Goal: Transaction & Acquisition: Book appointment/travel/reservation

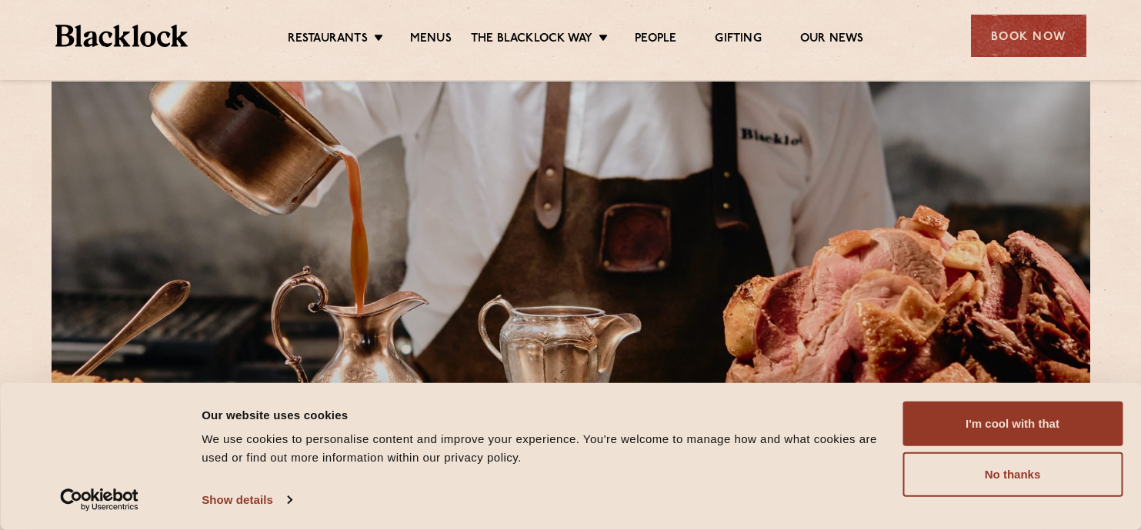
scroll to position [40, 0]
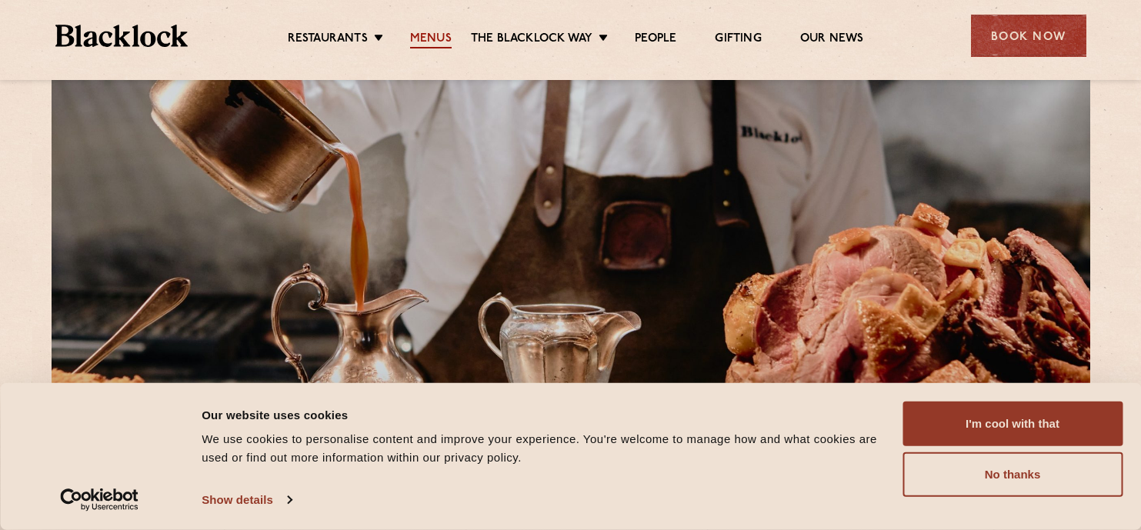
click at [422, 38] on link "Menus" at bounding box center [431, 40] width 42 height 17
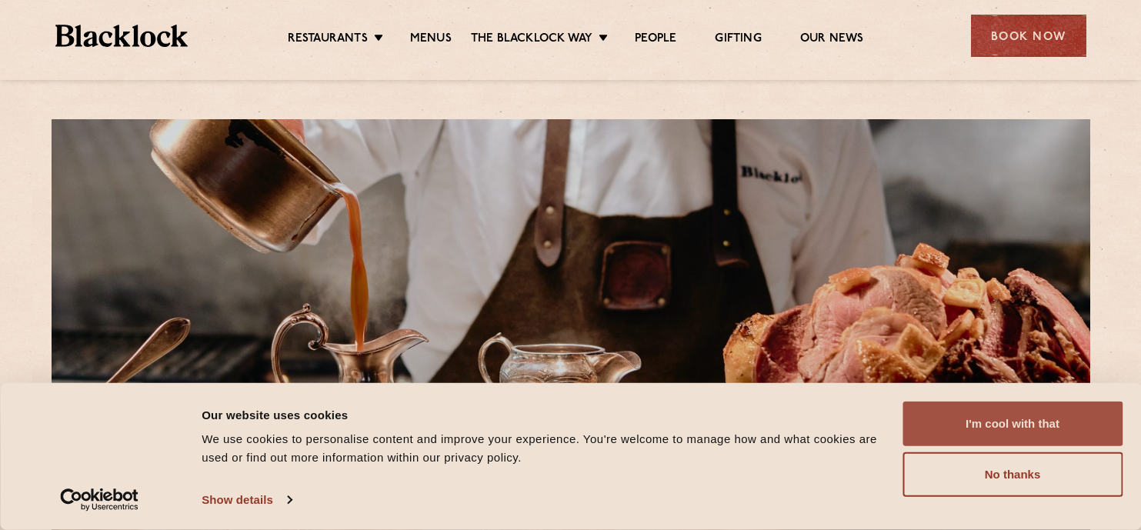
click at [981, 428] on button "I'm cool with that" at bounding box center [1012, 423] width 220 height 45
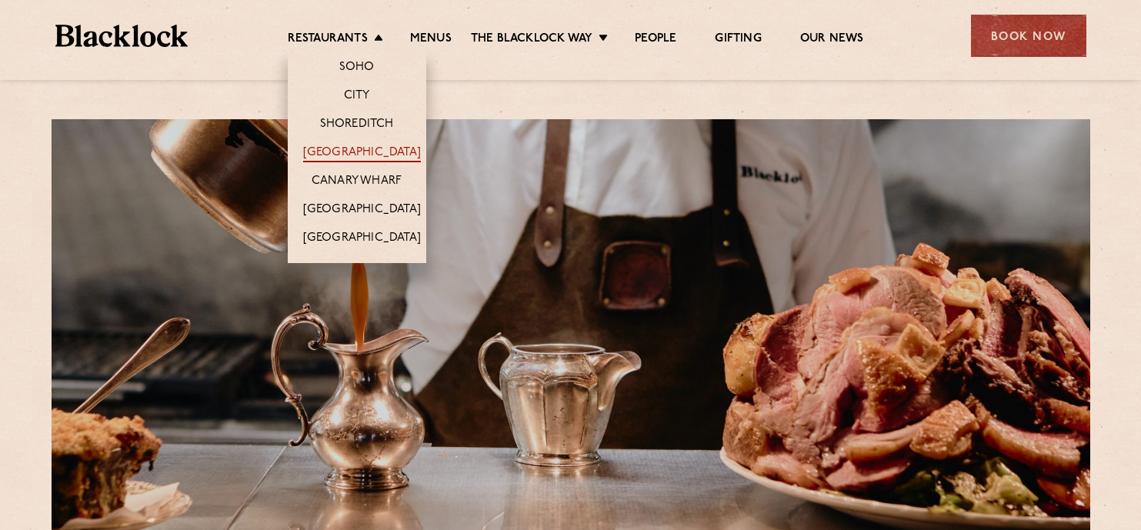
click at [350, 147] on link "[GEOGRAPHIC_DATA]" at bounding box center [362, 153] width 118 height 17
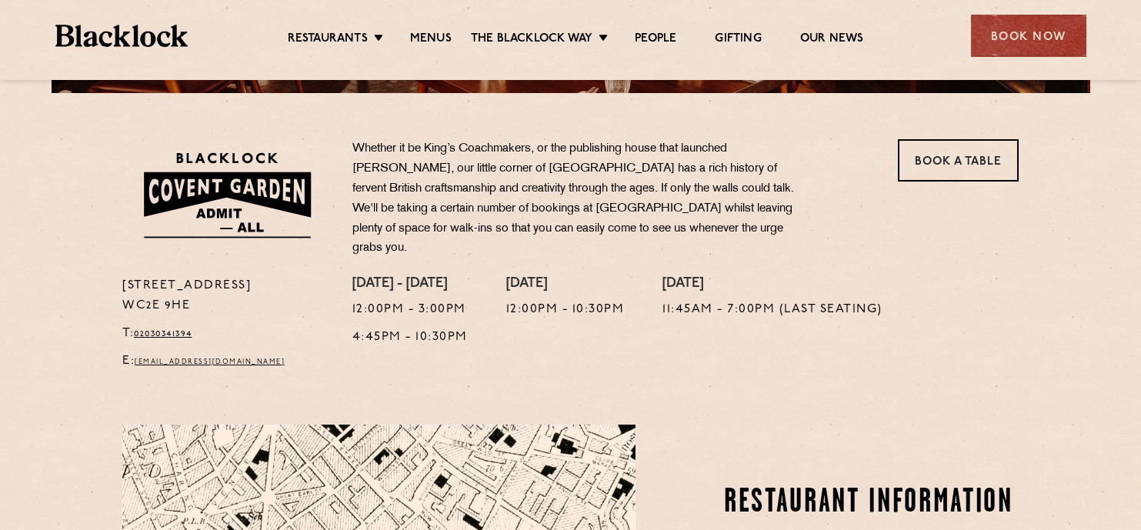
scroll to position [142, 0]
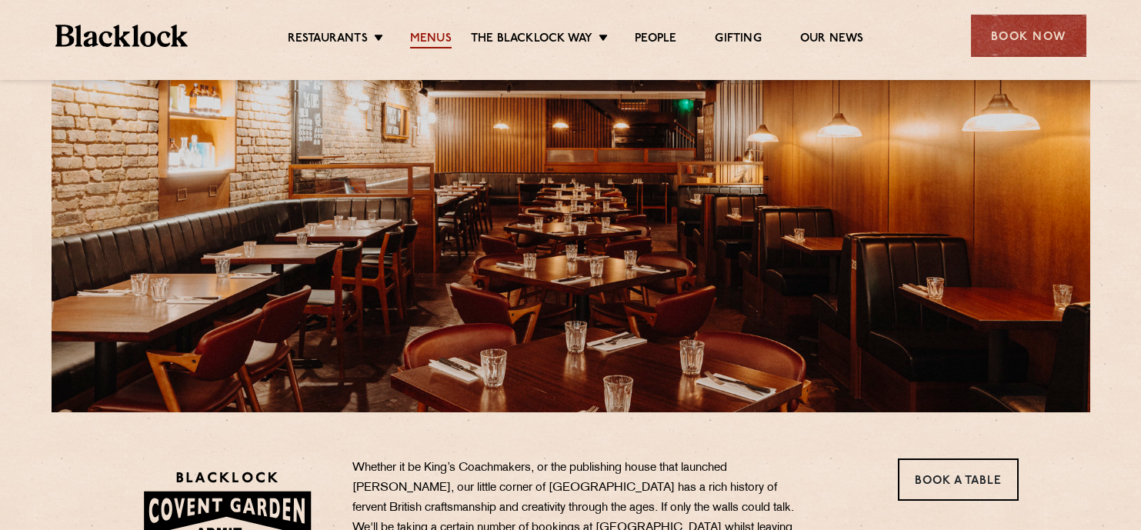
click at [436, 38] on link "Menus" at bounding box center [431, 40] width 42 height 17
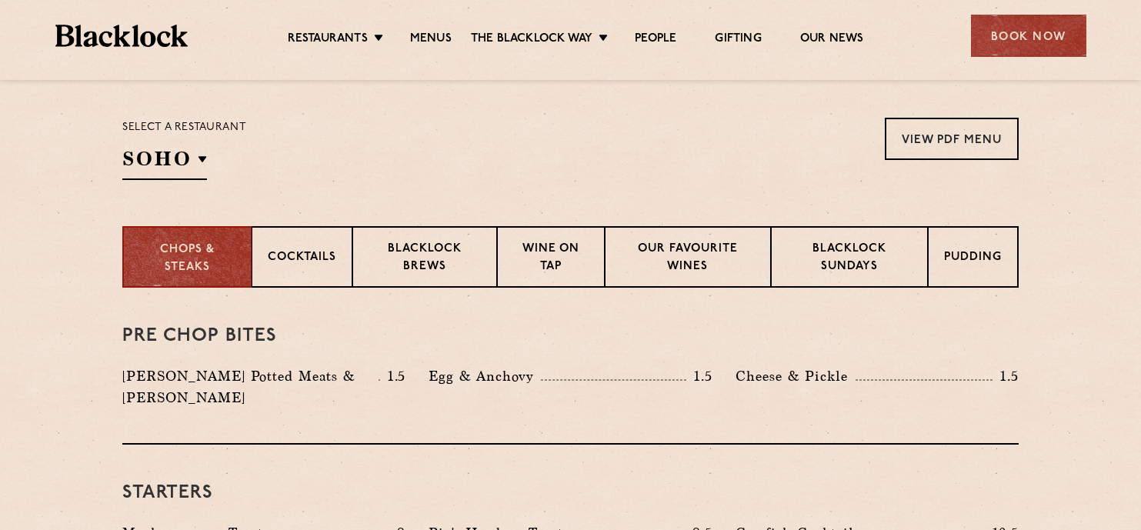
scroll to position [491, 0]
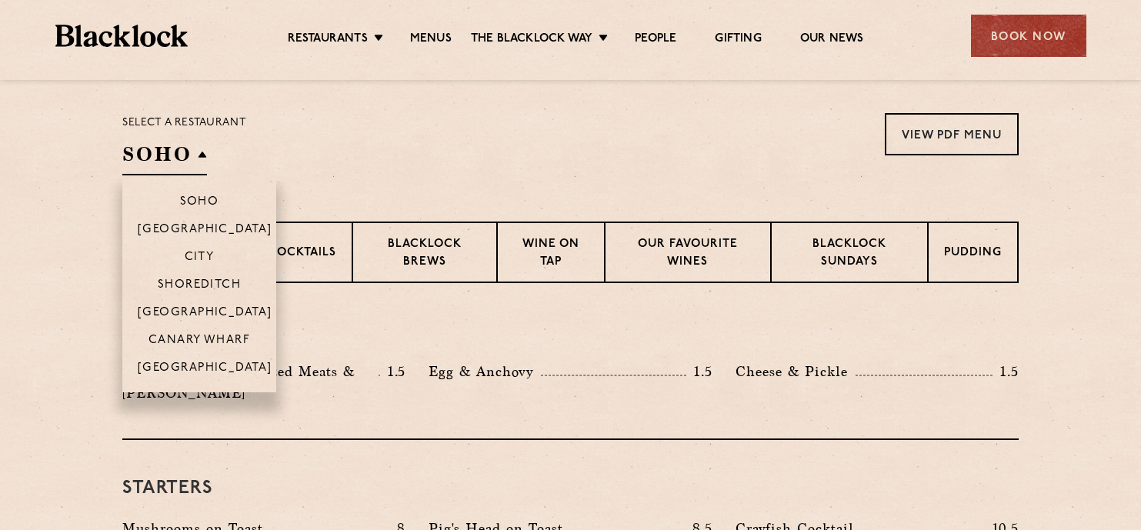
click at [176, 149] on h2 "SOHO" at bounding box center [164, 158] width 85 height 35
click at [198, 309] on p "[GEOGRAPHIC_DATA]" at bounding box center [205, 313] width 135 height 15
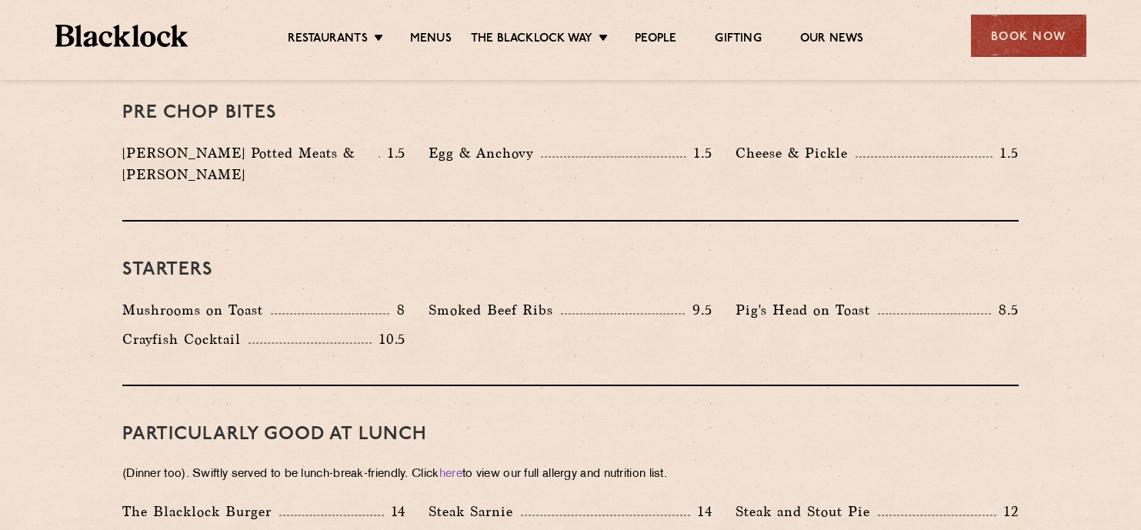
scroll to position [698, 0]
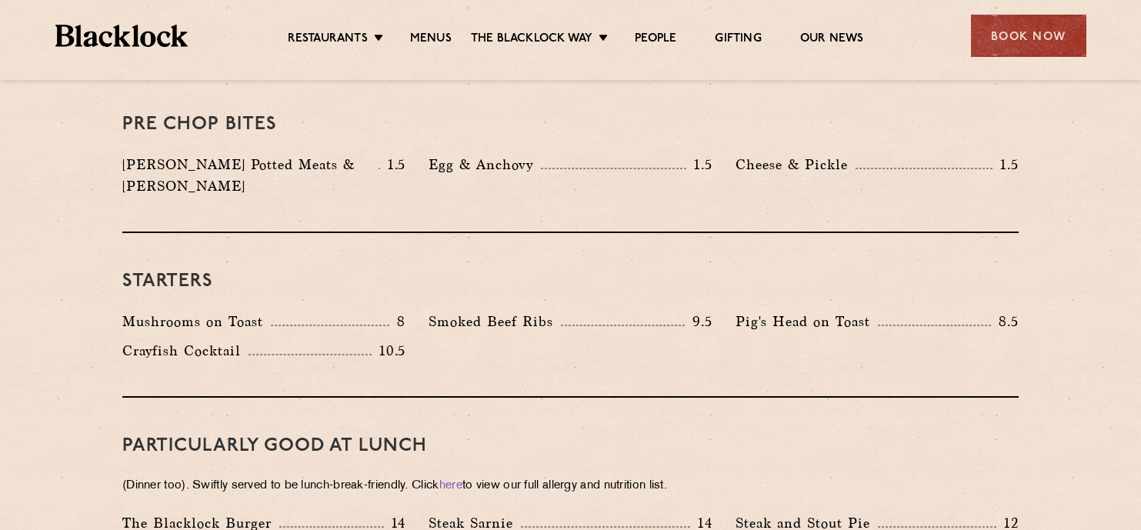
click at [305, 325] on div at bounding box center [330, 326] width 118 height 2
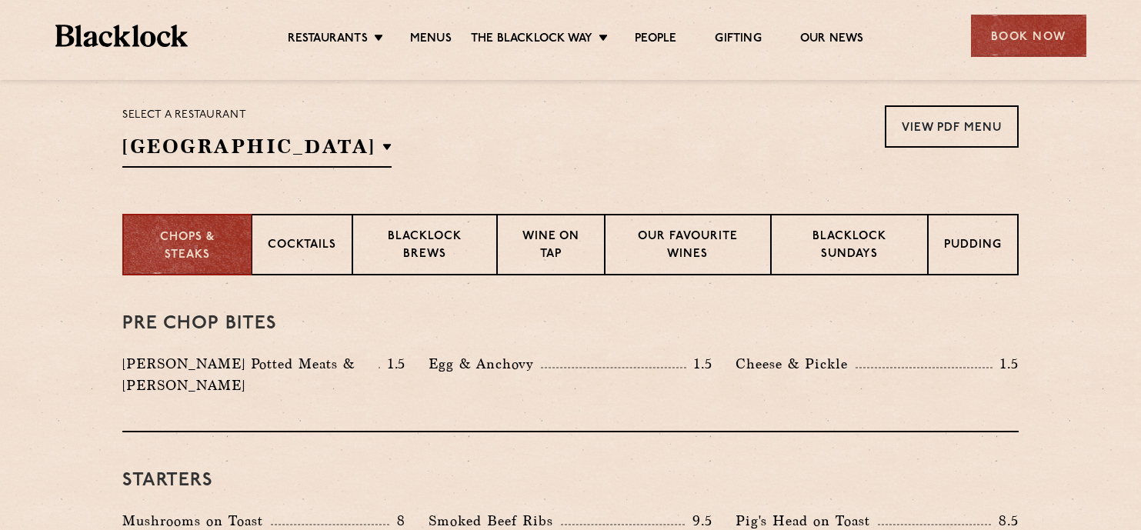
scroll to position [528, 0]
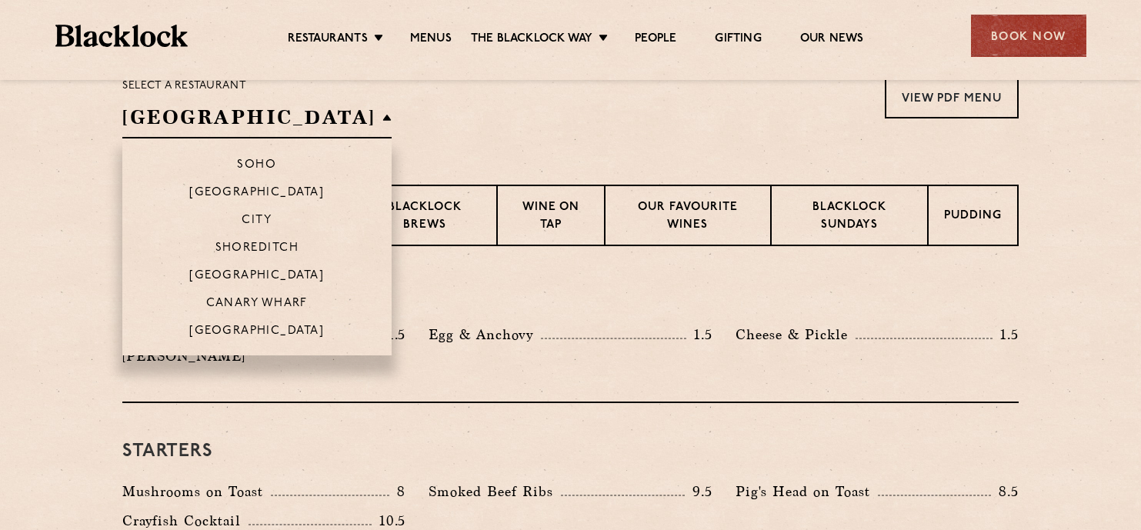
click at [274, 128] on h2 "[GEOGRAPHIC_DATA]" at bounding box center [256, 121] width 269 height 35
click at [243, 158] on p "Soho" at bounding box center [256, 165] width 39 height 15
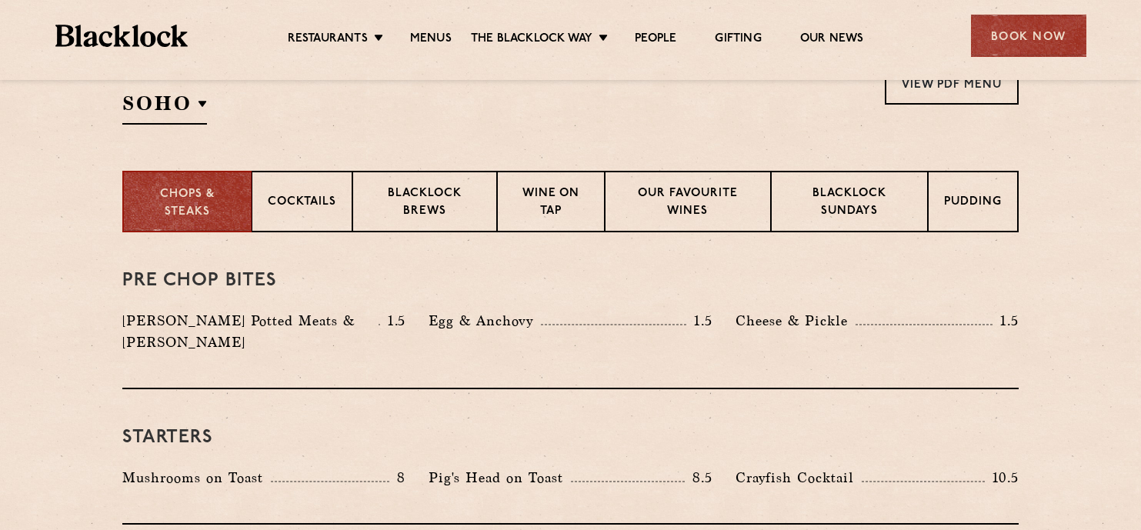
scroll to position [555, 0]
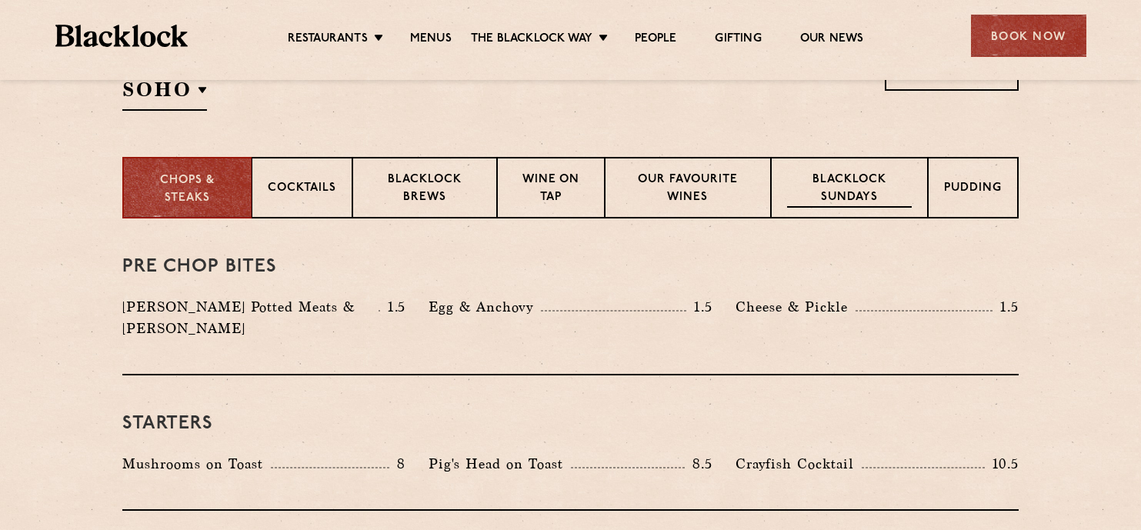
click at [843, 175] on p "Blacklock Sundays" at bounding box center [849, 189] width 125 height 36
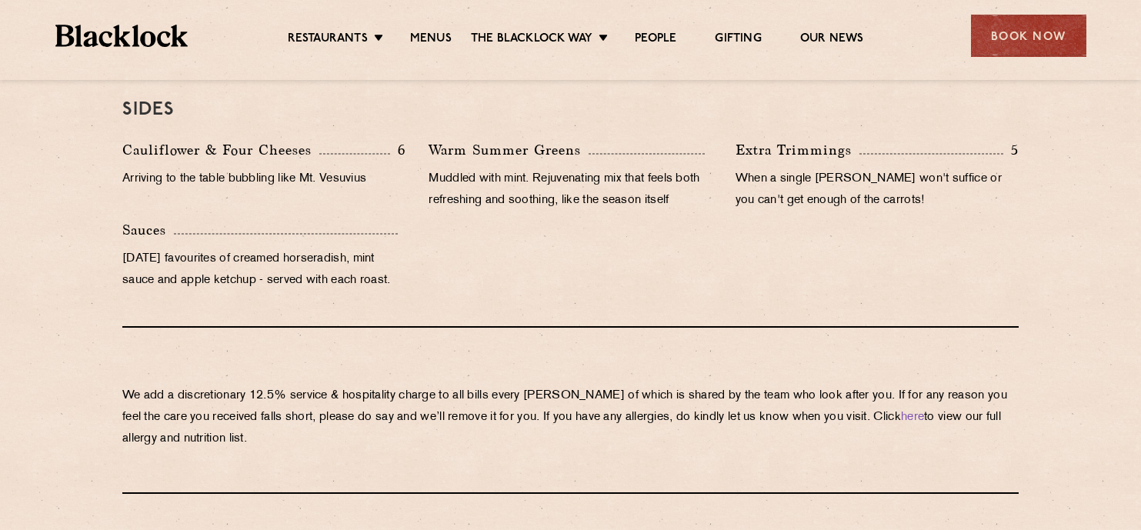
scroll to position [1531, 0]
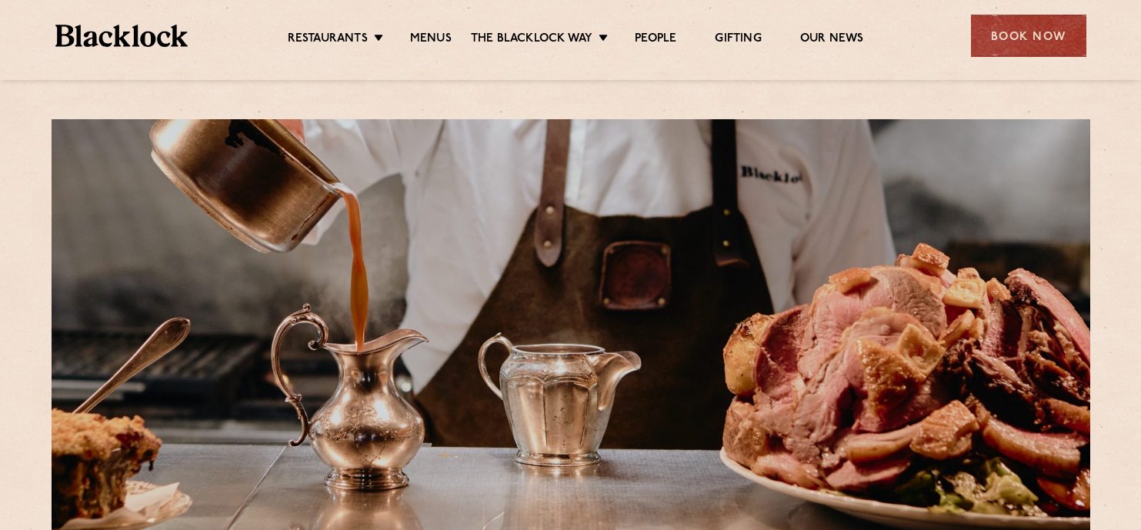
click at [436, 30] on ul "Restaurants [GEOGRAPHIC_DATA] [GEOGRAPHIC_DATA] [GEOGRAPHIC_DATA] [GEOGRAPHIC_D…" at bounding box center [575, 36] width 774 height 25
click at [430, 35] on link "Menus" at bounding box center [431, 40] width 42 height 17
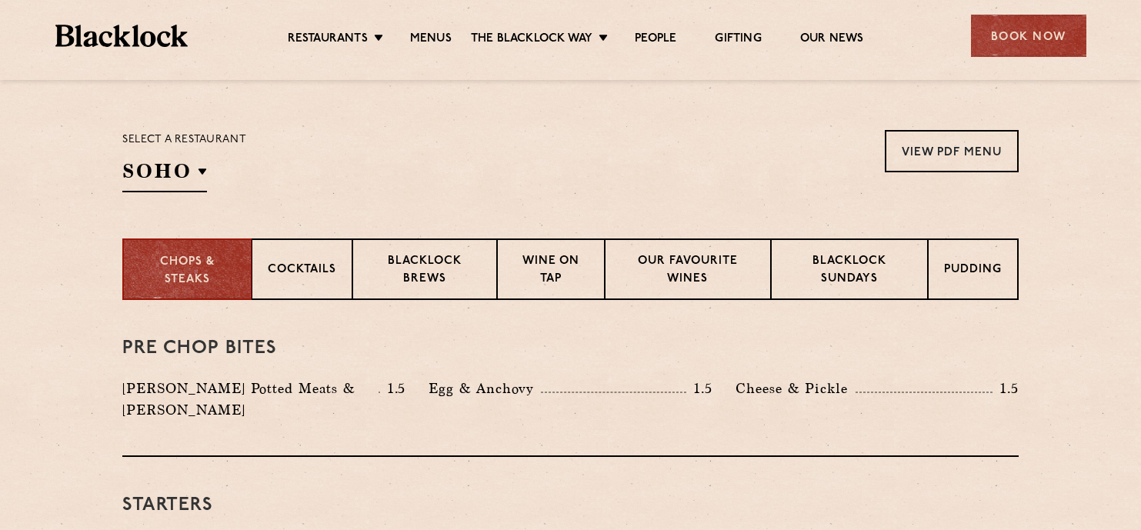
scroll to position [485, 0]
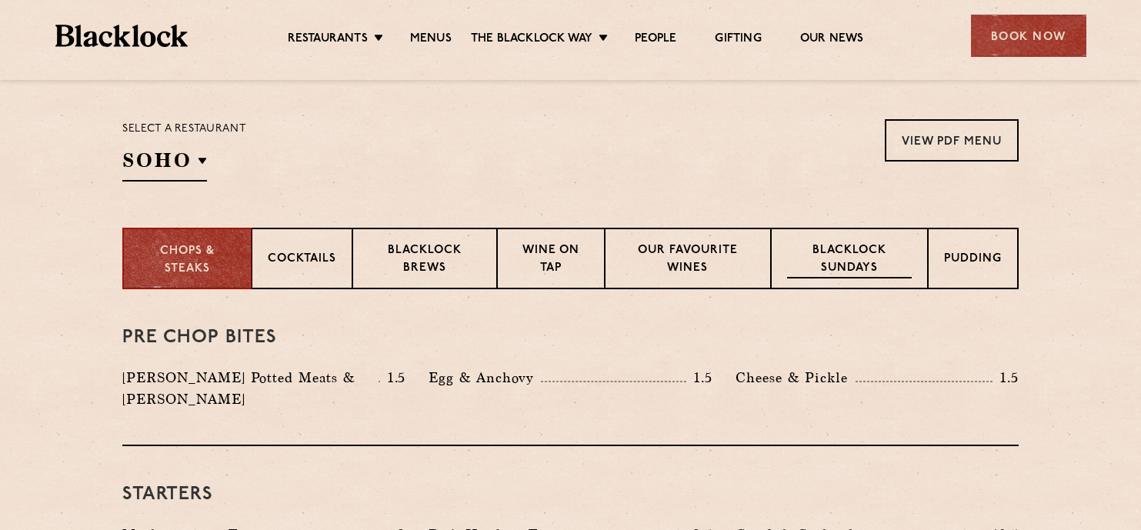
click at [902, 275] on p "Blacklock Sundays" at bounding box center [849, 260] width 125 height 36
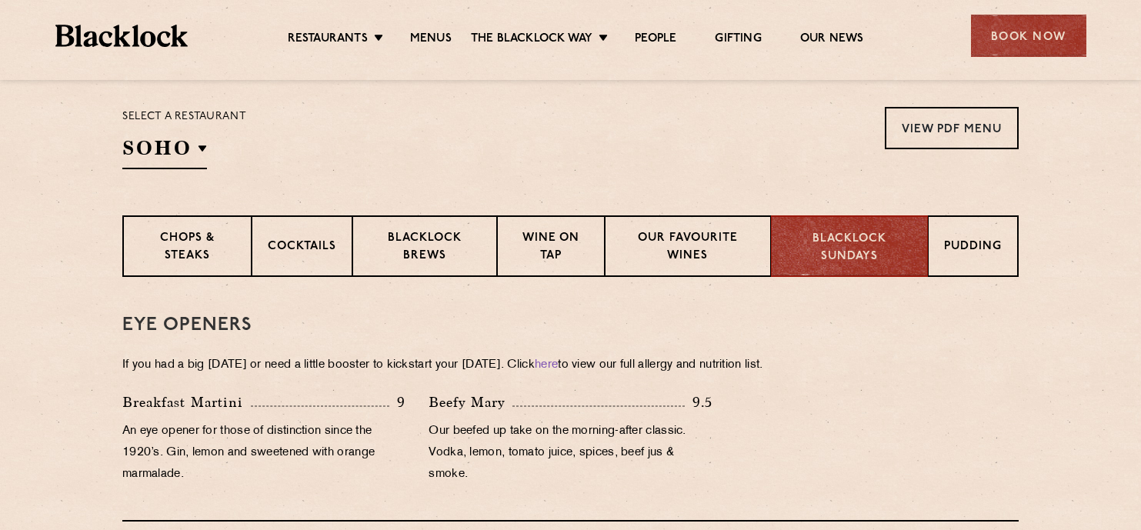
scroll to position [496, 0]
click at [985, 237] on div "Pudding" at bounding box center [973, 247] width 90 height 62
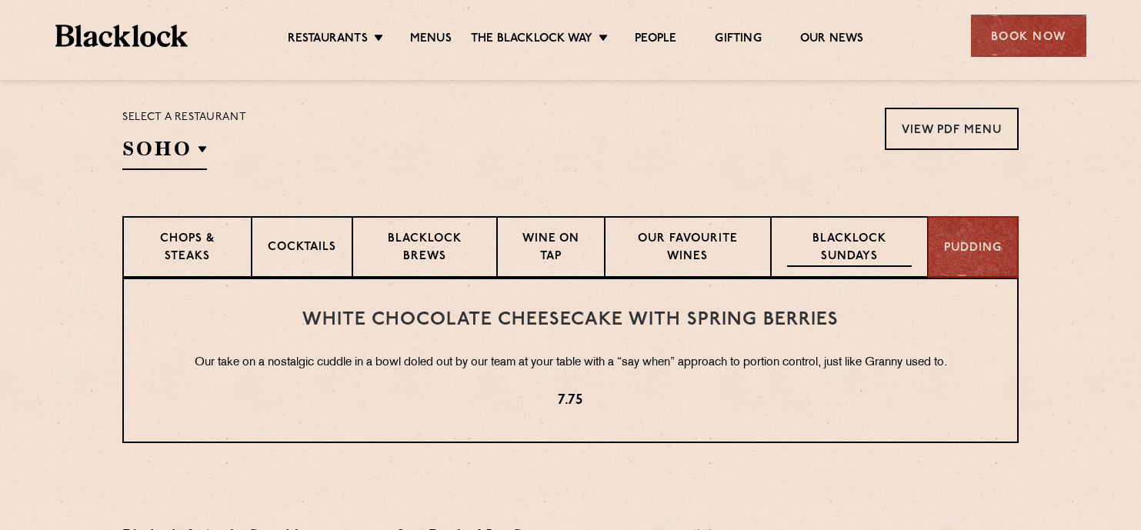
click at [857, 246] on p "Blacklock Sundays" at bounding box center [849, 249] width 125 height 36
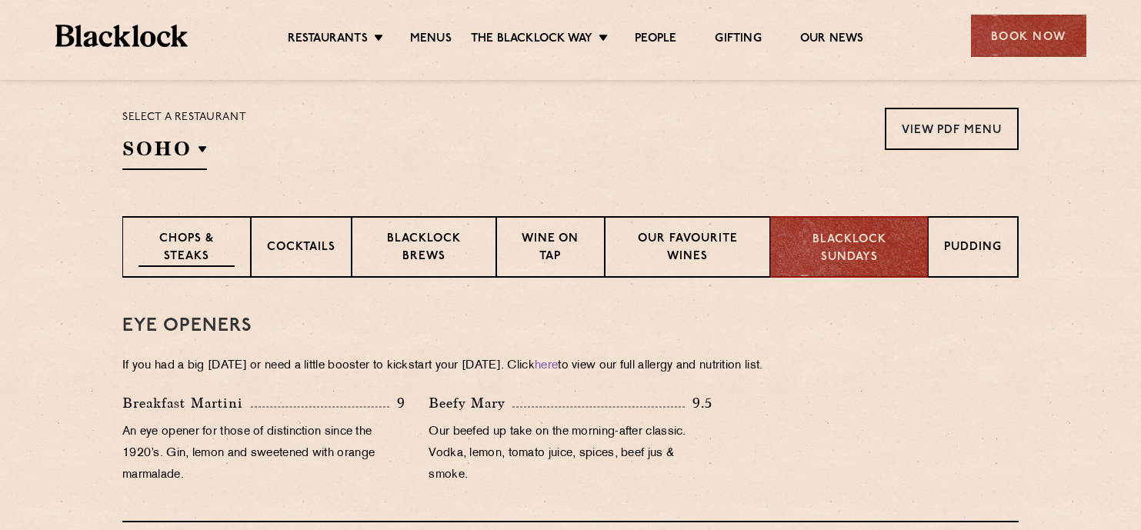
click at [248, 243] on div "Chops & Steaks" at bounding box center [186, 247] width 128 height 62
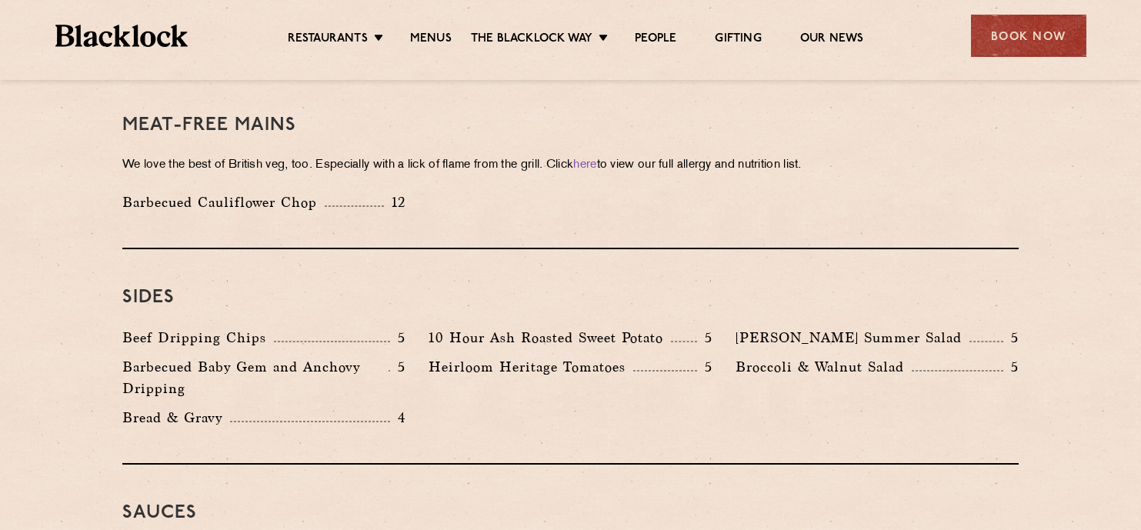
scroll to position [2196, 0]
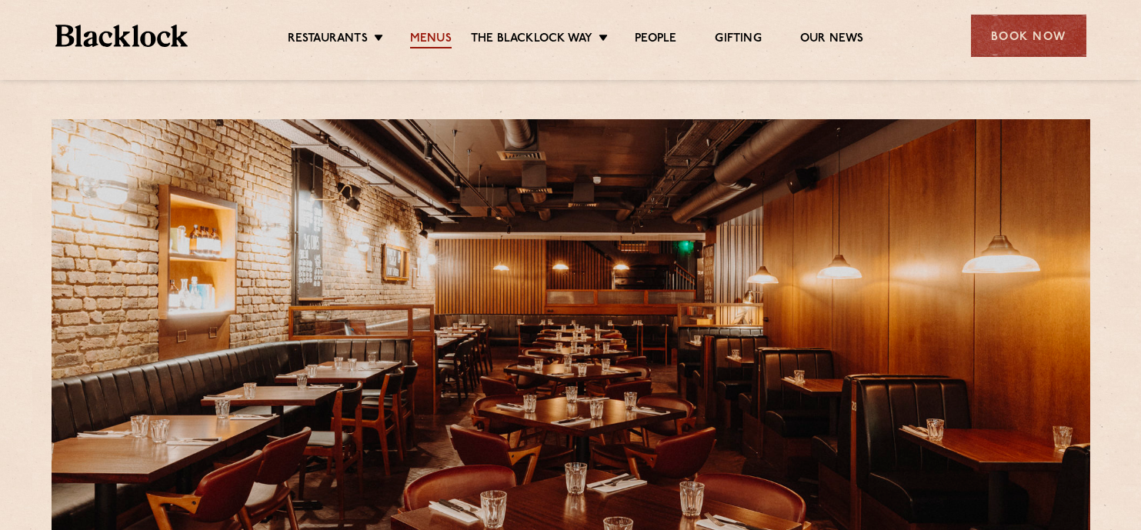
click at [425, 39] on link "Menus" at bounding box center [431, 40] width 42 height 17
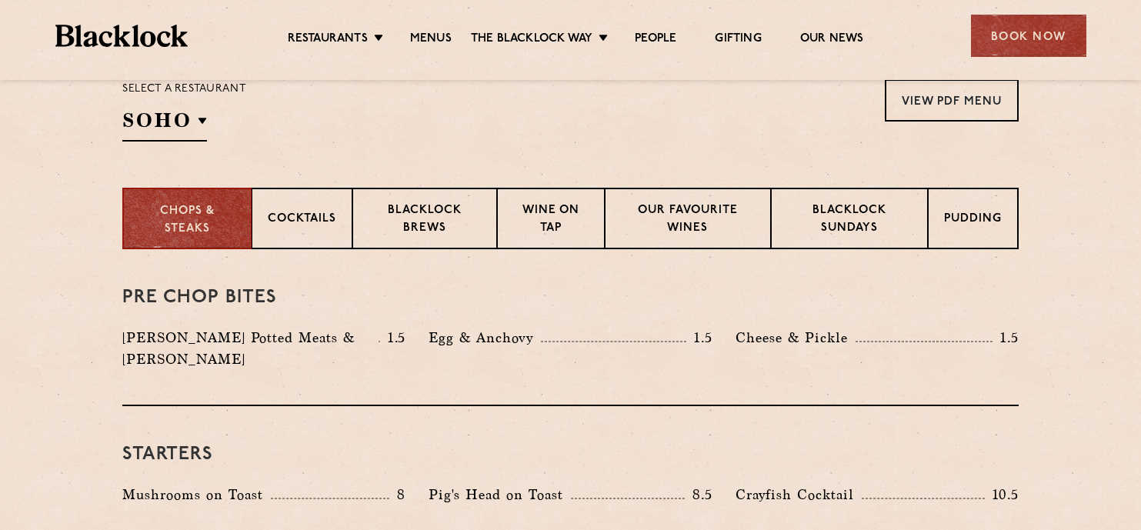
scroll to position [528, 0]
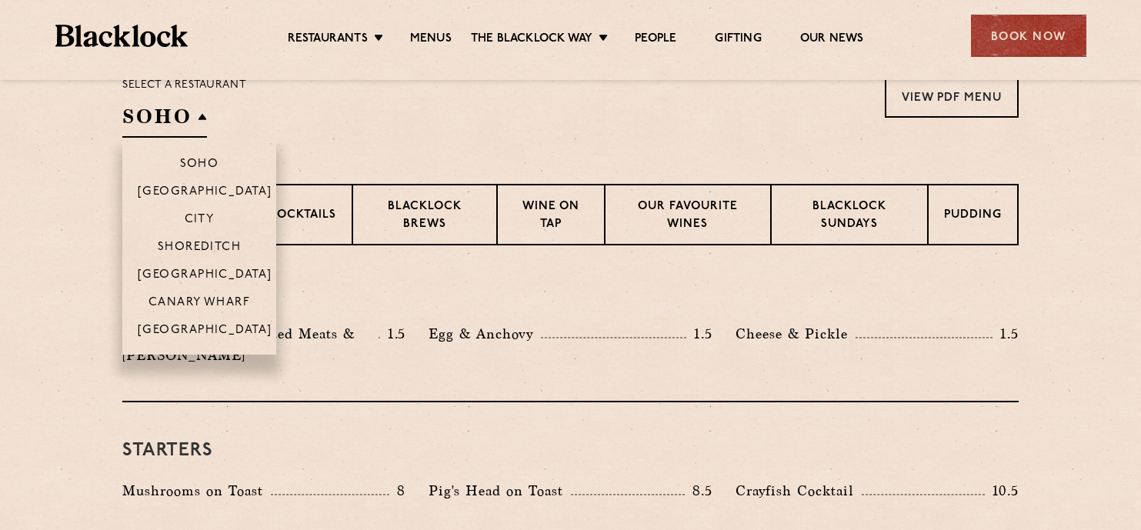
click at [153, 126] on h2 "SOHO" at bounding box center [164, 120] width 85 height 35
click at [188, 271] on p "[GEOGRAPHIC_DATA]" at bounding box center [205, 275] width 135 height 15
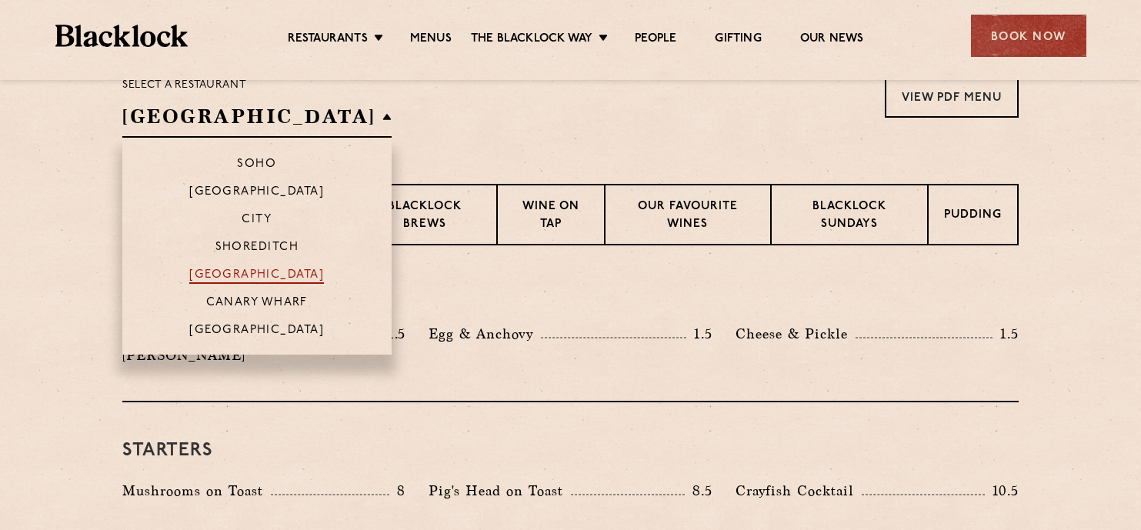
click at [189, 271] on p "[GEOGRAPHIC_DATA]" at bounding box center [256, 275] width 135 height 15
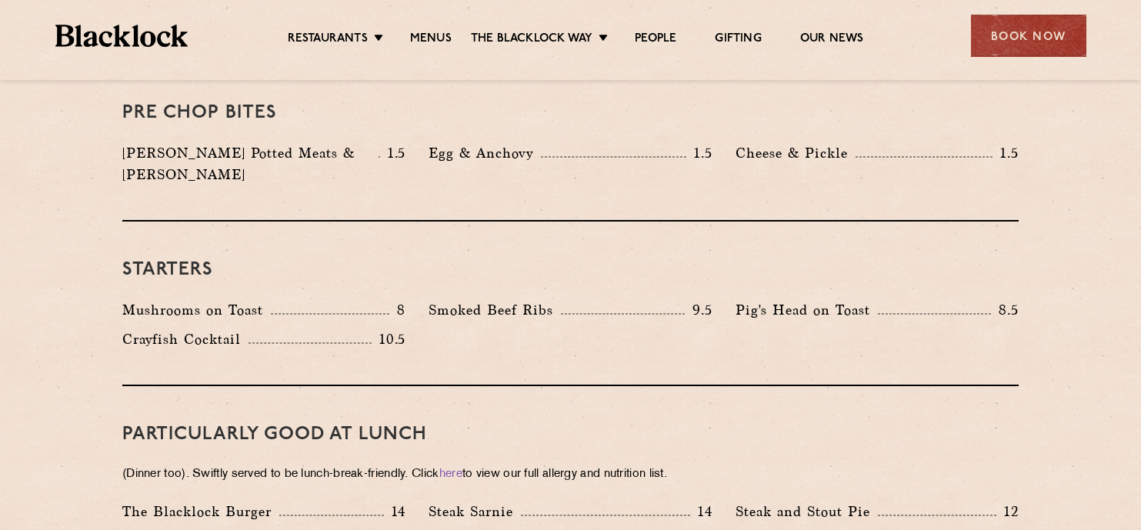
scroll to position [711, 0]
click at [265, 423] on h3 "PARTICULARLY GOOD AT LUNCH" at bounding box center [570, 433] width 896 height 20
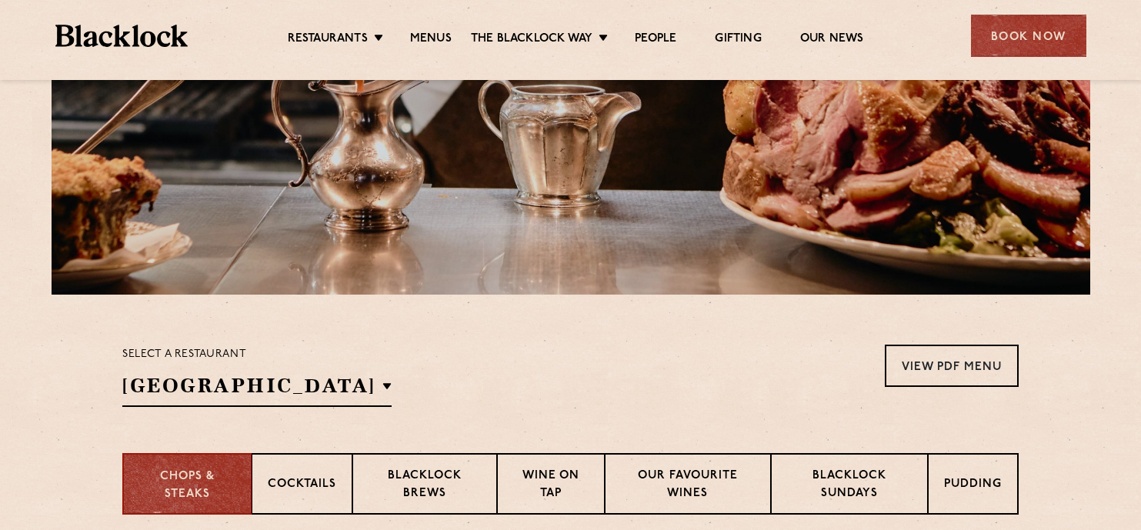
scroll to position [292, 0]
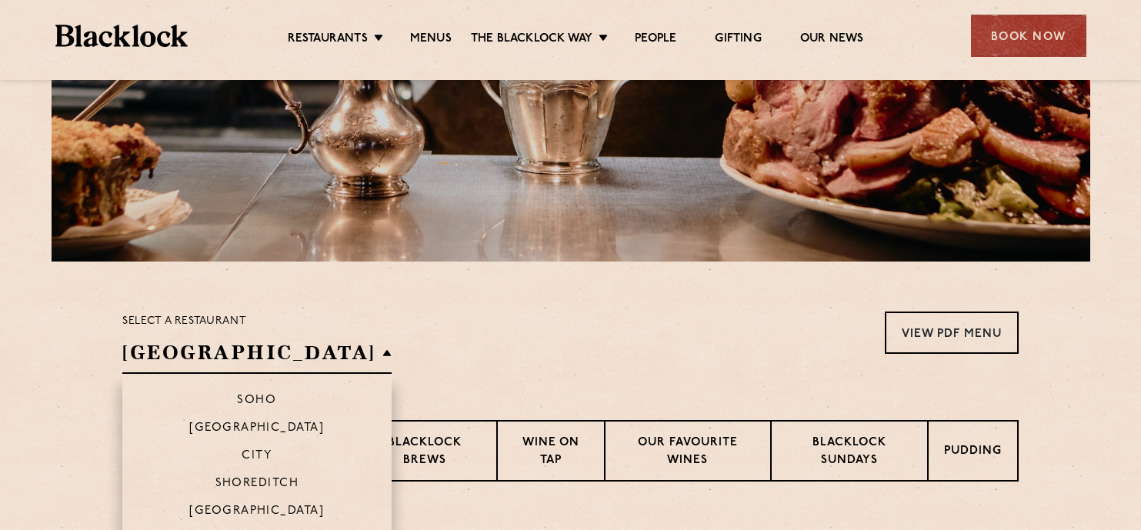
click at [230, 384] on li "Soho" at bounding box center [256, 393] width 269 height 39
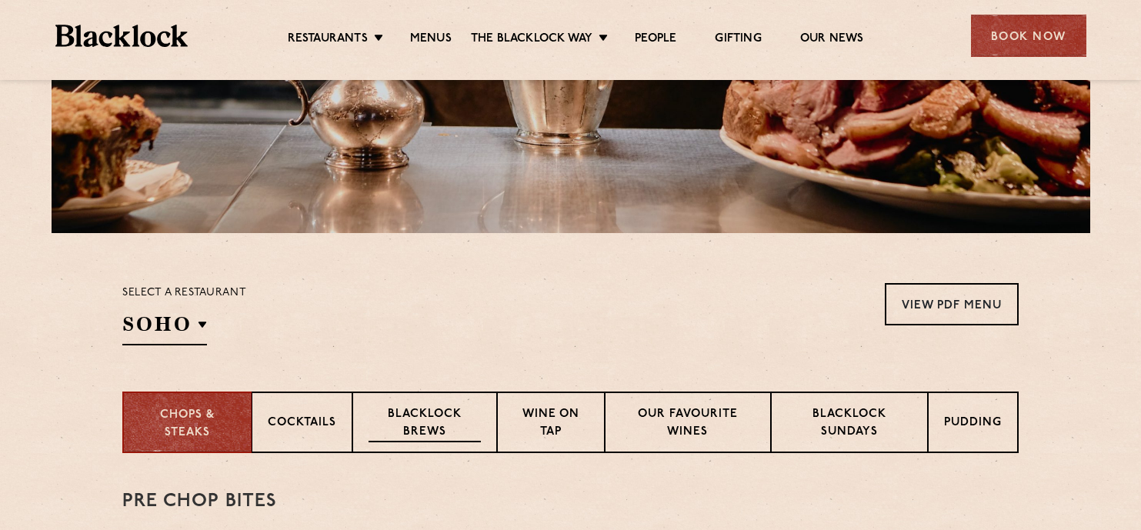
scroll to position [341, 0]
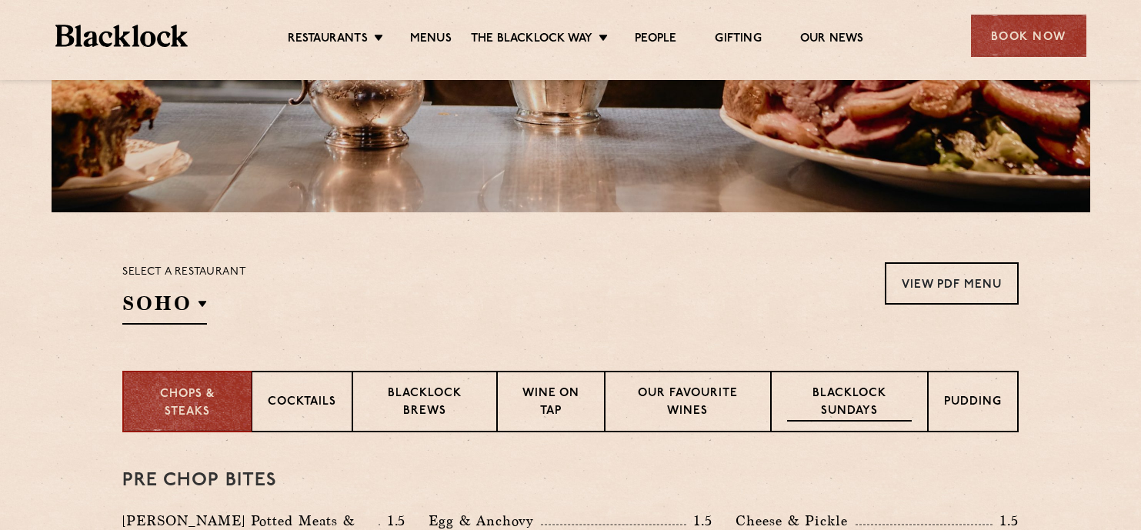
click at [874, 391] on p "Blacklock Sundays" at bounding box center [849, 403] width 125 height 36
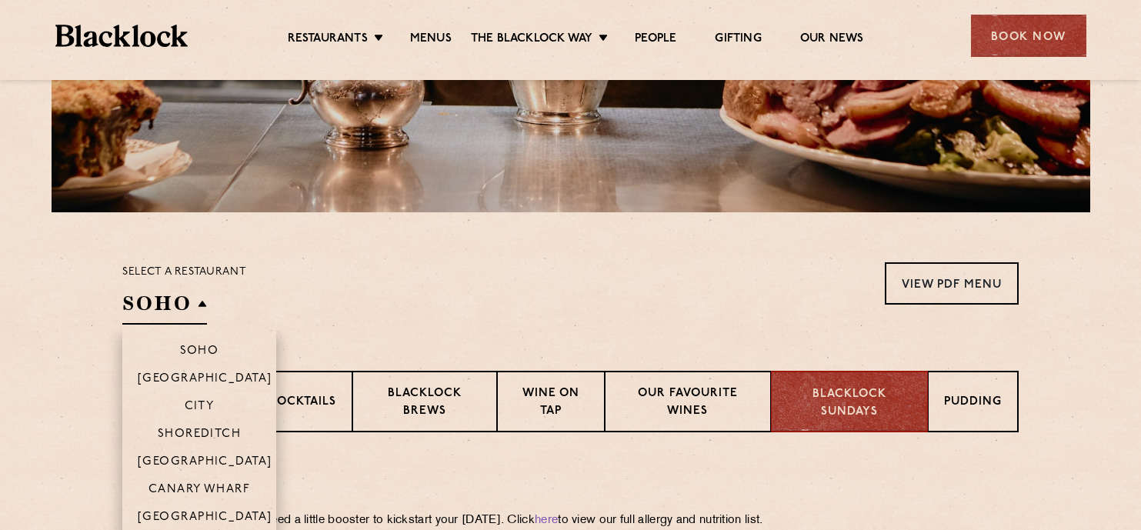
click at [140, 291] on h2 "Soho" at bounding box center [164, 307] width 85 height 35
click at [185, 458] on p "[GEOGRAPHIC_DATA]" at bounding box center [205, 462] width 135 height 15
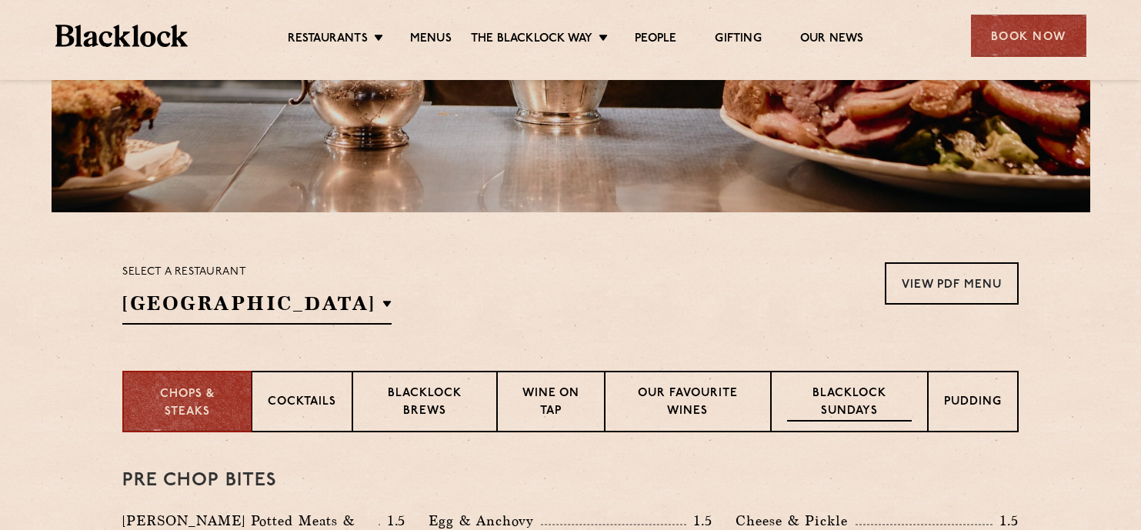
click at [872, 408] on p "Blacklock Sundays" at bounding box center [849, 403] width 125 height 36
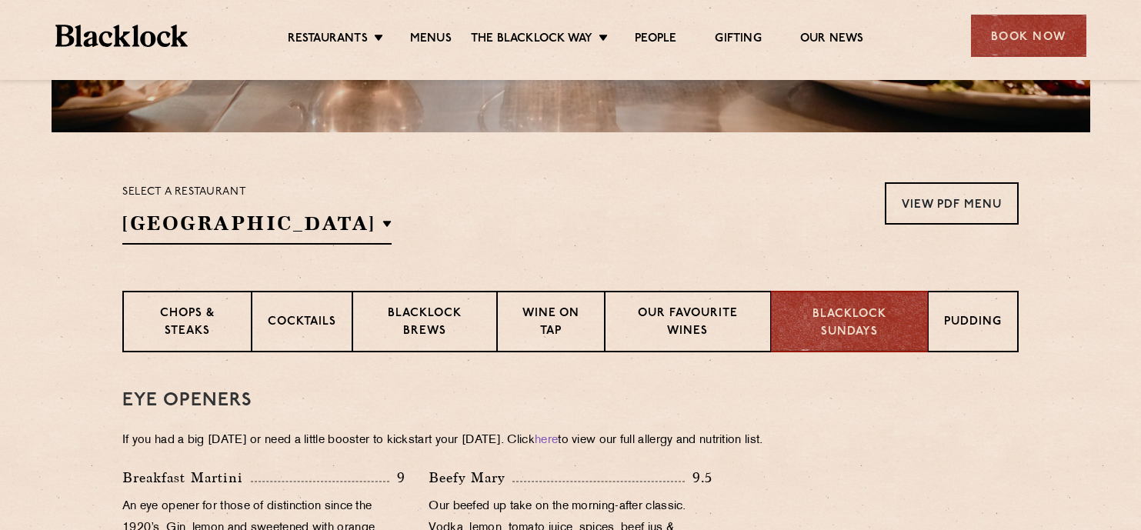
scroll to position [391, 0]
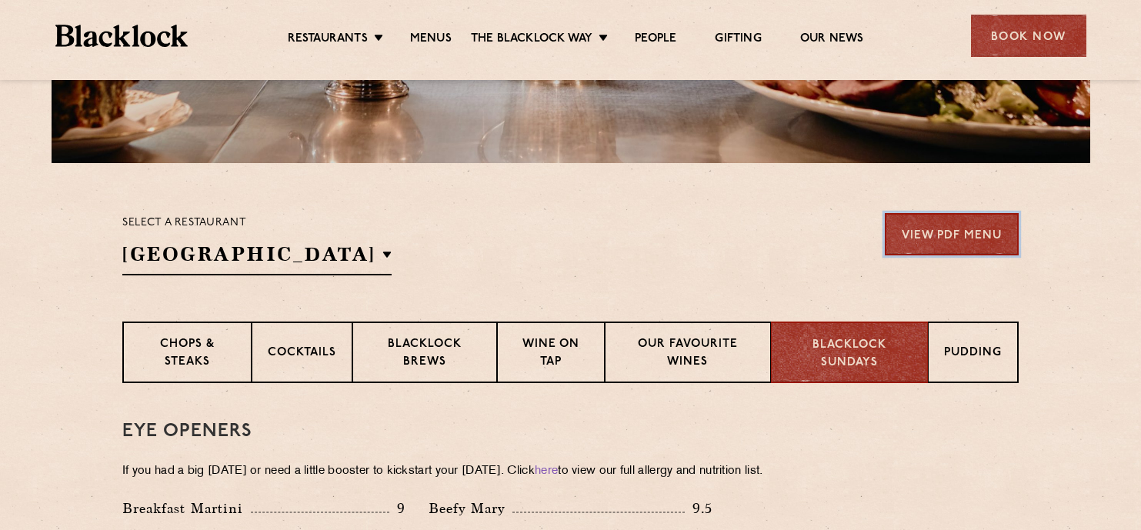
click at [942, 221] on link "View PDF Menu" at bounding box center [951, 234] width 134 height 42
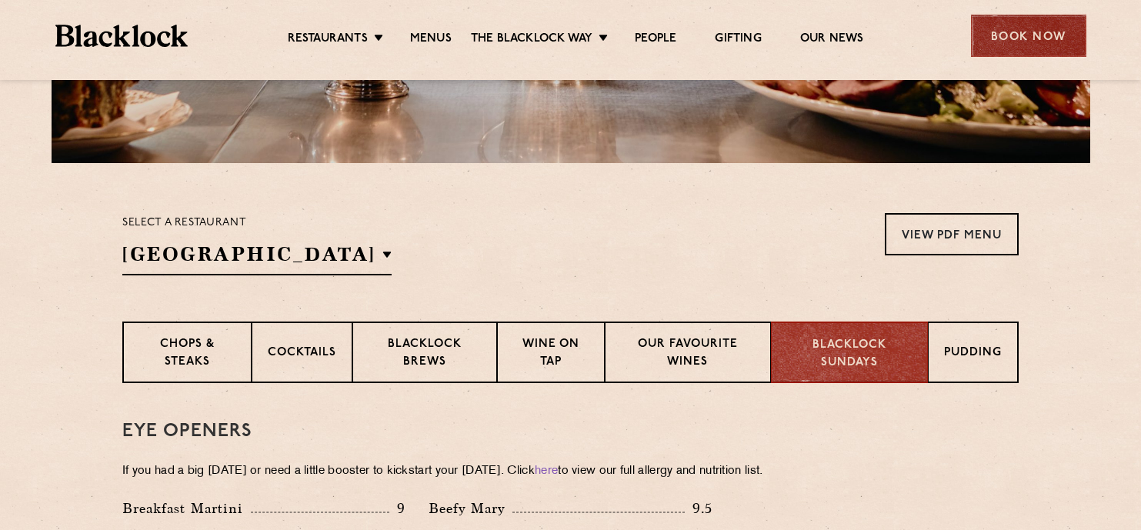
click at [1000, 38] on div "Book Now" at bounding box center [1028, 36] width 115 height 42
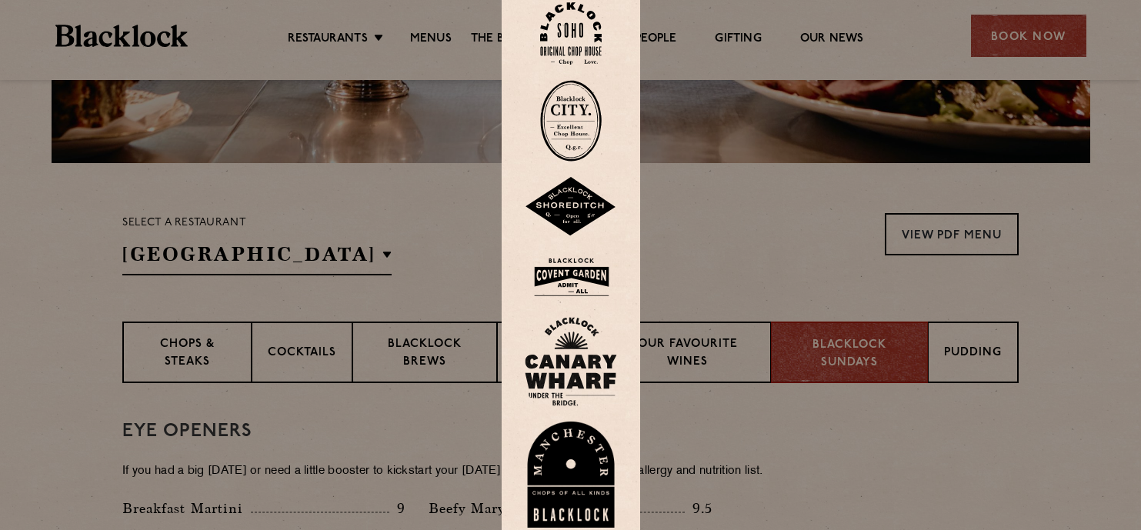
click at [568, 38] on img at bounding box center [571, 33] width 62 height 62
